Goal: Use online tool/utility

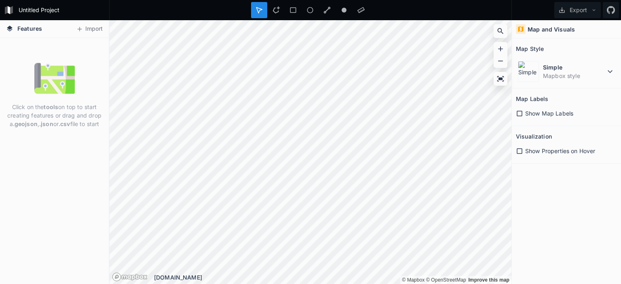
click at [32, 29] on span "Features" at bounding box center [29, 28] width 25 height 8
click at [85, 30] on button "Import" at bounding box center [89, 29] width 35 height 13
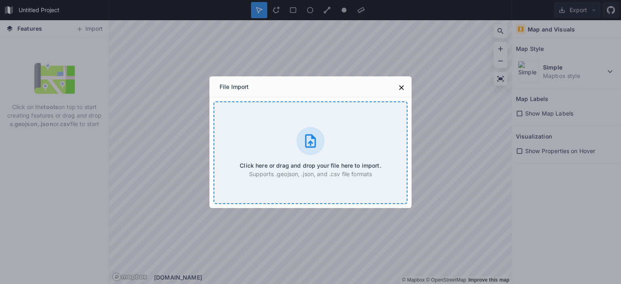
click at [305, 156] on div "Click here or drag and drop your file here to import. Supports .geojson, .json,…" at bounding box center [310, 152] width 194 height 103
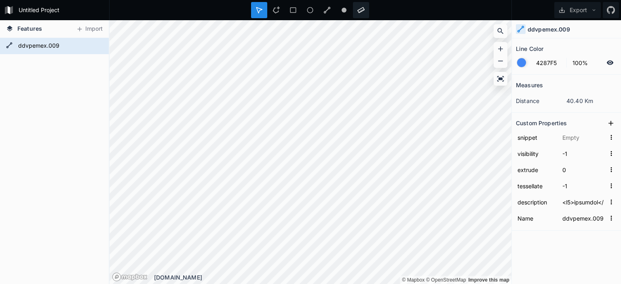
click at [360, 11] on icon at bounding box center [360, 10] width 7 height 6
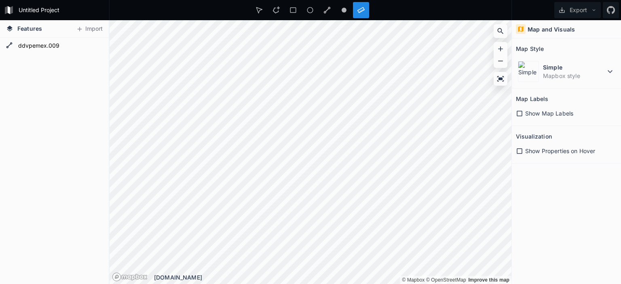
click at [362, 14] on div at bounding box center [361, 10] width 16 height 16
click at [94, 47] on icon at bounding box center [96, 45] width 7 height 7
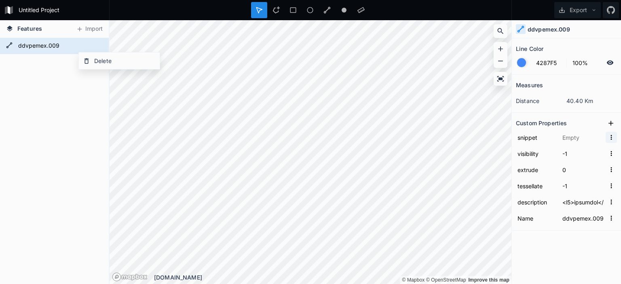
click at [609, 136] on icon "button" at bounding box center [610, 137] width 7 height 7
click at [598, 150] on span "Copy Value" at bounding box center [598, 150] width 32 height 8
